Goal: Find specific page/section: Find specific page/section

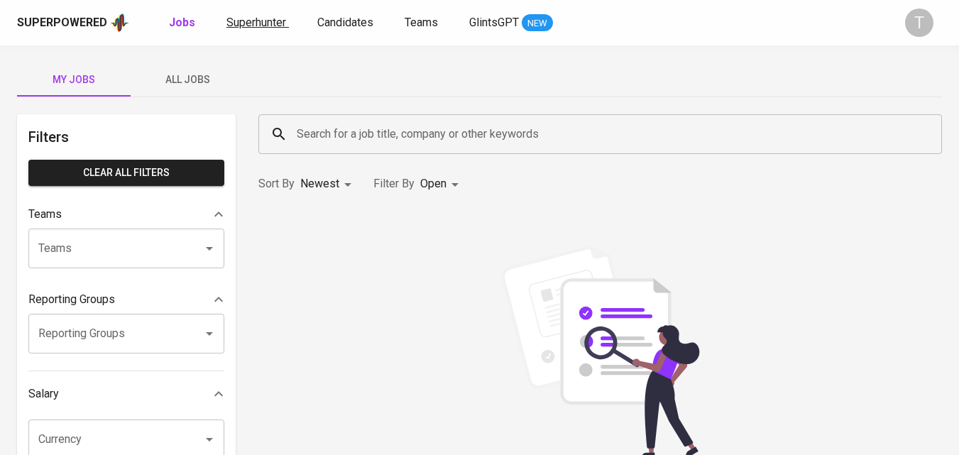
click at [259, 16] on span "Superhunter" at bounding box center [256, 22] width 60 height 13
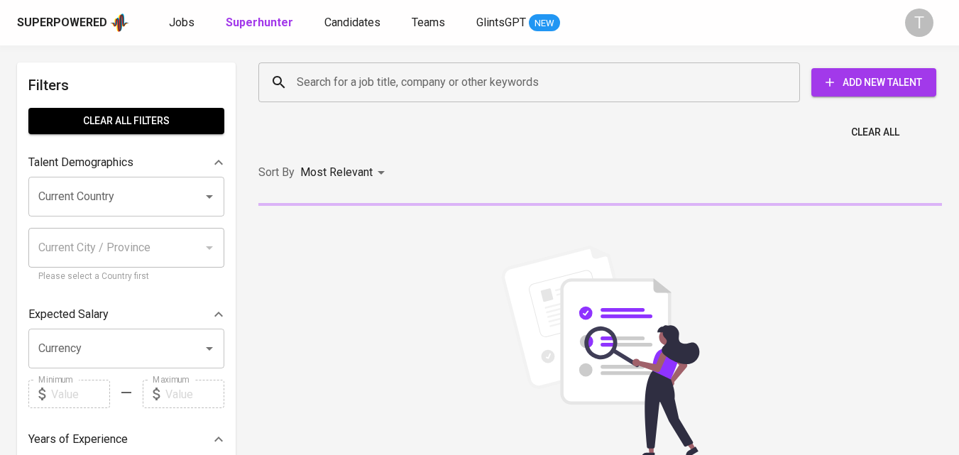
click at [417, 84] on input "Search for a job title, company or other keywords" at bounding box center [532, 82] width 479 height 27
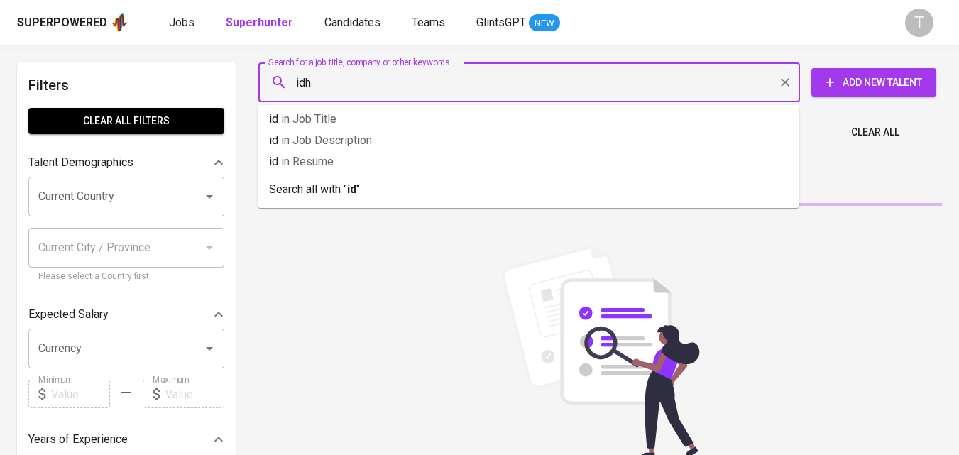
type input "idho"
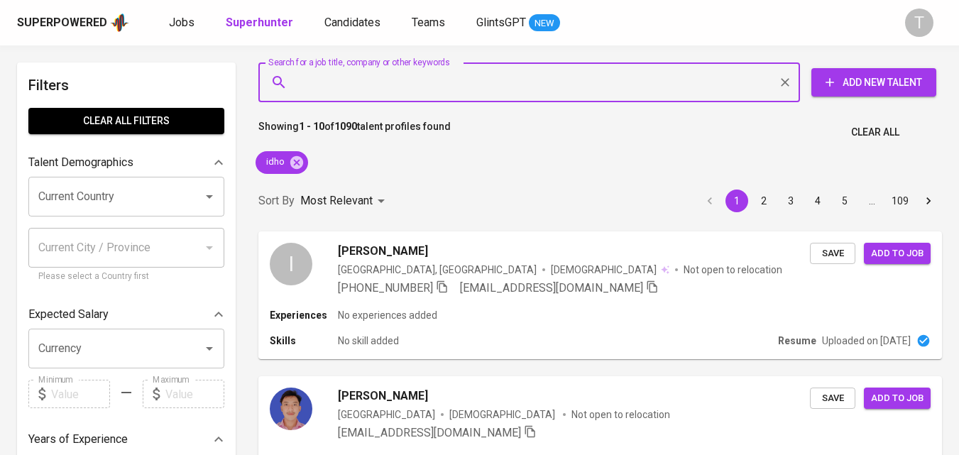
scroll to position [1828, 0]
